Goal: Information Seeking & Learning: Find specific page/section

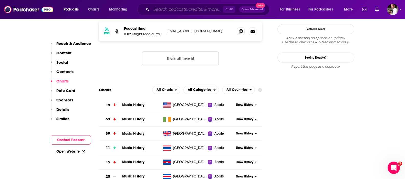
click at [165, 11] on input "Search podcasts, credits, & more..." at bounding box center [187, 9] width 72 height 8
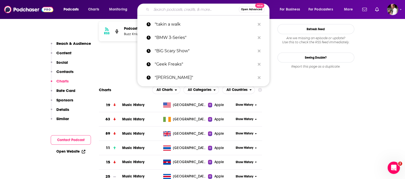
click at [165, 10] on input "Search podcasts, credits, & more..." at bounding box center [194, 9] width 87 height 8
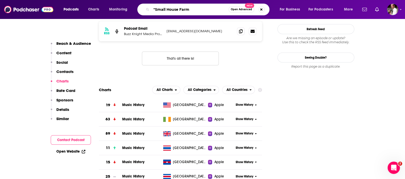
type input ""Small House Farm""
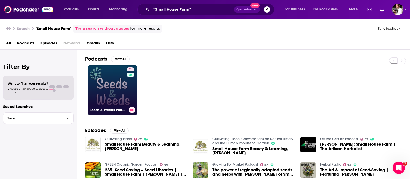
click at [110, 88] on link "51 Seeds & Weeds Podcast" at bounding box center [113, 90] width 50 height 50
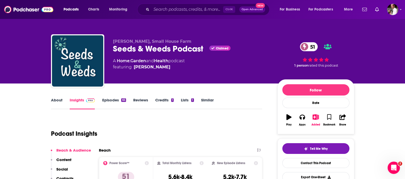
scroll to position [43, 0]
